Goal: Communication & Community: Answer question/provide support

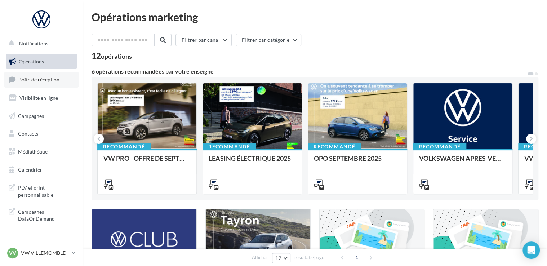
click at [32, 74] on link "Boîte de réception" at bounding box center [41, 79] width 74 height 15
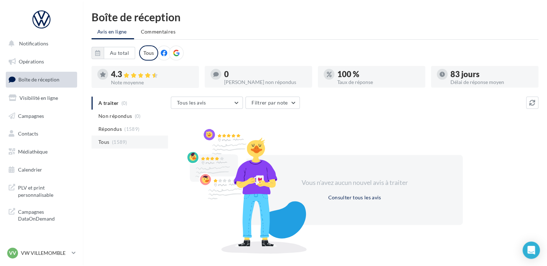
click at [121, 141] on span "(1589)" at bounding box center [119, 142] width 15 height 6
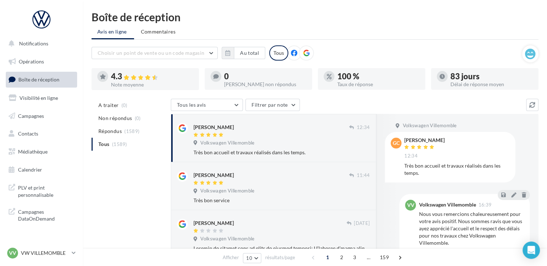
click at [267, 145] on div "Volkswagen Villemomble" at bounding box center [282, 144] width 176 height 8
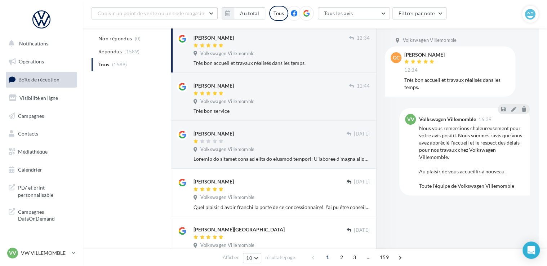
scroll to position [108, 0]
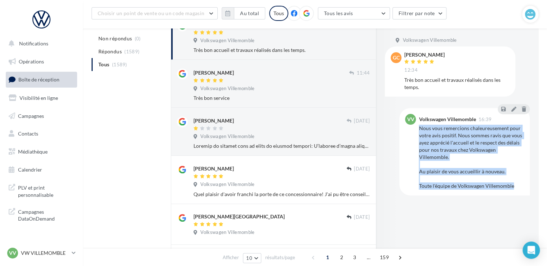
drag, startPoint x: 419, startPoint y: 126, endPoint x: 513, endPoint y: 189, distance: 113.4
click at [513, 189] on div "Nous vous remercions chaleureusement pour votre avis positif. Nous sommes ravis…" at bounding box center [471, 157] width 105 height 65
click at [454, 163] on div "Nous vous remercions chaleureusement pour votre avis positif. Nous sommes ravis…" at bounding box center [471, 157] width 105 height 65
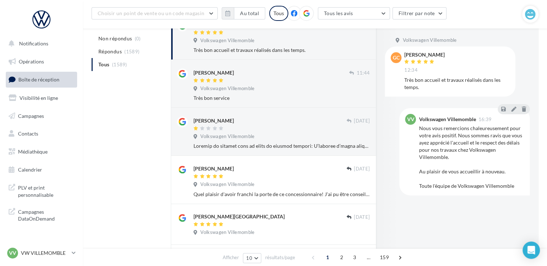
drag, startPoint x: 441, startPoint y: 137, endPoint x: 410, endPoint y: 138, distance: 31.4
click at [410, 138] on div "VV" at bounding box center [410, 152] width 11 height 76
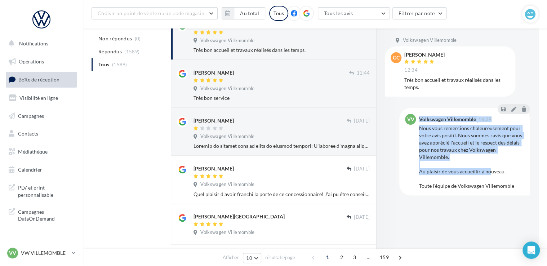
drag, startPoint x: 416, startPoint y: 130, endPoint x: 489, endPoint y: 175, distance: 85.6
click at [489, 175] on div "VV Volkswagen Villemomble 16:39 Nous vous remercions chaleureusement pour votre…" at bounding box center [464, 152] width 119 height 76
click at [489, 176] on div "Nous vous remercions chaleureusement pour votre avis positif. Nous sommes ravis…" at bounding box center [471, 157] width 105 height 65
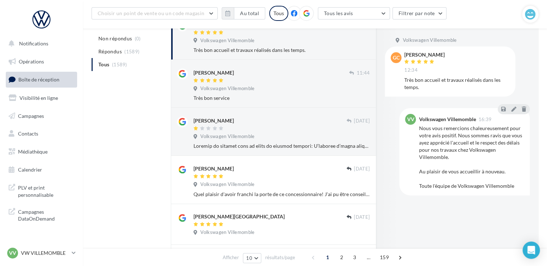
click at [520, 185] on div "Nous vous remercions chaleureusement pour votre avis positif. Nous sommes ravis…" at bounding box center [471, 157] width 105 height 65
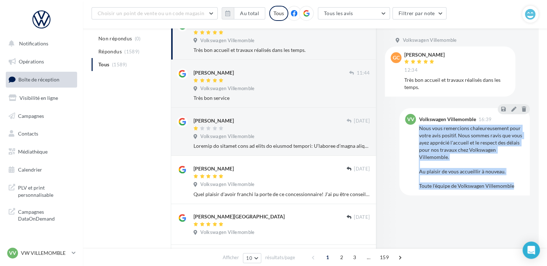
drag, startPoint x: 506, startPoint y: 185, endPoint x: 419, endPoint y: 128, distance: 103.6
click at [419, 128] on div "Nous vous remercions chaleureusement pour votre avis positif. Nous sommes ravis…" at bounding box center [471, 157] width 105 height 65
copy div "Nous vous remercions chaleureusement pour votre avis positif. Nous sommes ravis…"
